Goal: Task Accomplishment & Management: Use online tool/utility

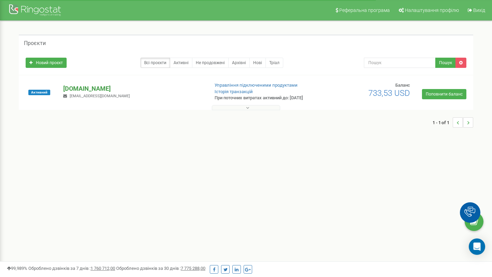
click at [80, 88] on p "[DOMAIN_NAME]" at bounding box center [133, 88] width 140 height 9
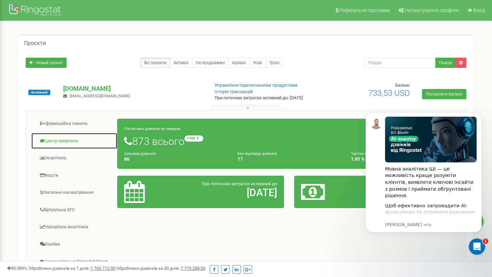
click at [56, 141] on link "Центр звернень" at bounding box center [74, 141] width 86 height 17
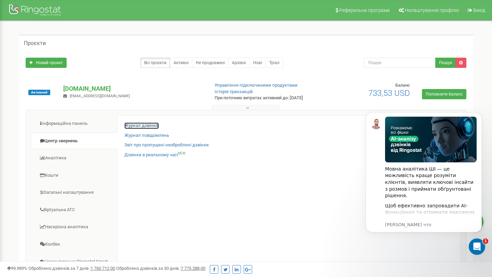
click at [139, 126] on link "Журнал дзвінків" at bounding box center [141, 126] width 34 height 6
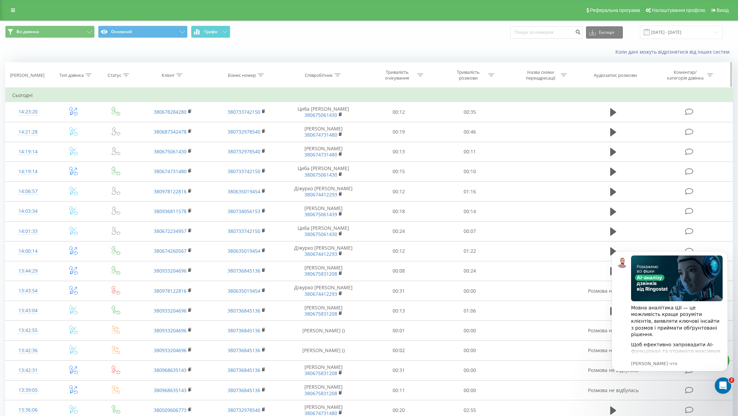
click at [179, 74] on icon at bounding box center [179, 74] width 6 height 3
click at [160, 126] on input "text" at bounding box center [173, 124] width 60 height 12
paste input "+38 (093) 320 46 96"
type input "380933204696"
click at [183, 136] on span "OK" at bounding box center [187, 137] width 19 height 11
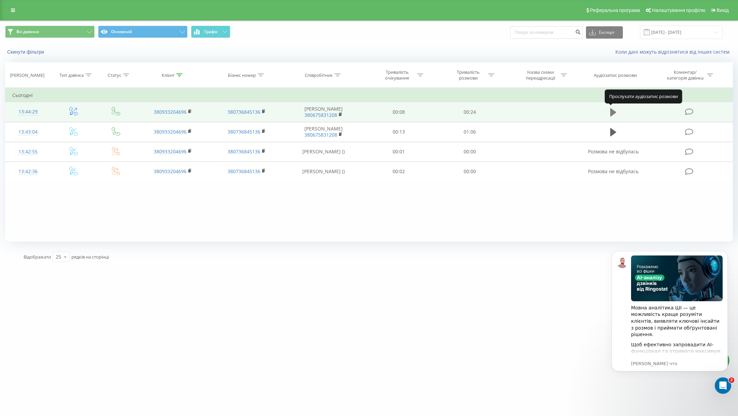
click at [612, 110] on icon at bounding box center [613, 112] width 6 height 8
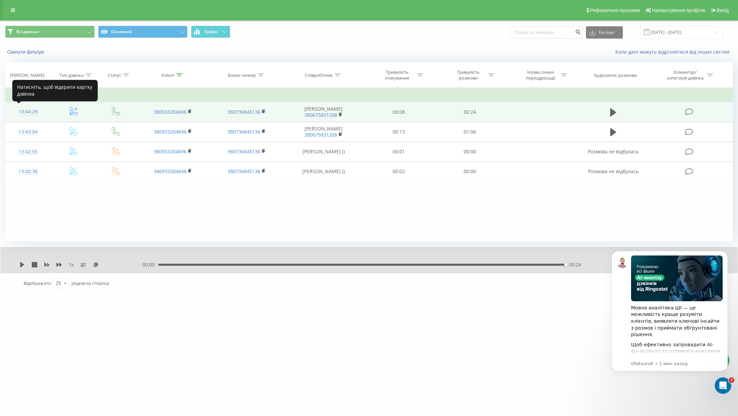
click at [27, 111] on div "13:44:29" at bounding box center [28, 111] width 32 height 13
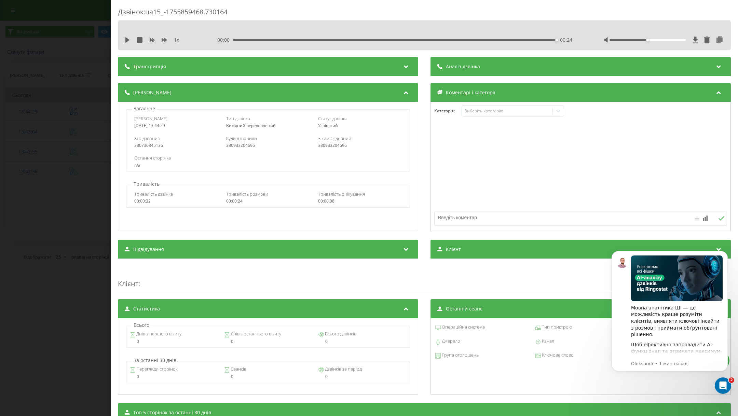
click at [718, 64] on icon at bounding box center [719, 65] width 8 height 7
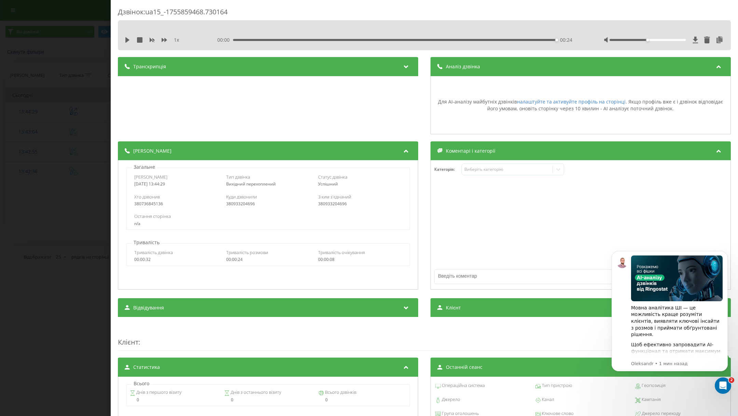
click at [718, 66] on icon at bounding box center [719, 65] width 8 height 7
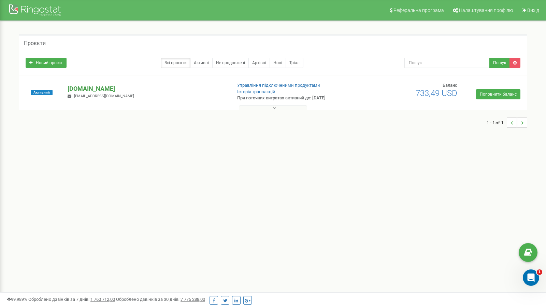
click at [80, 87] on p "[DOMAIN_NAME]" at bounding box center [147, 88] width 158 height 9
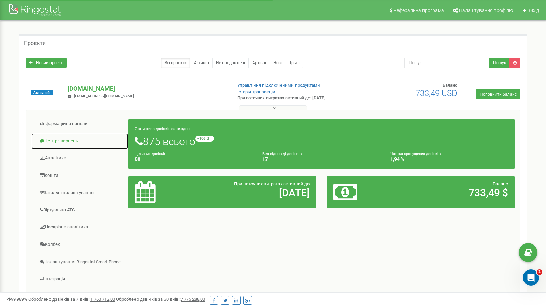
click at [53, 142] on link "Центр звернень" at bounding box center [79, 141] width 97 height 17
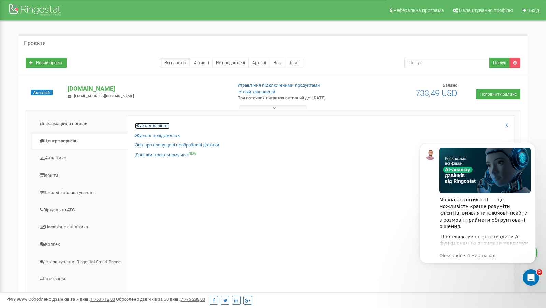
click at [146, 125] on link "Журнал дзвінків" at bounding box center [152, 126] width 34 height 6
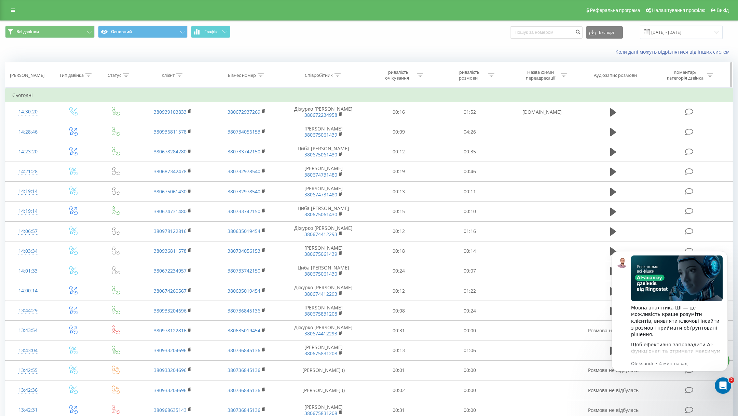
click at [180, 74] on icon at bounding box center [179, 74] width 6 height 3
click at [162, 125] on input "text" at bounding box center [173, 124] width 60 height 12
paste input "380677210393"
type input "380677210393"
click at [188, 138] on span "OK" at bounding box center [187, 137] width 19 height 11
